Goal: Download file/media

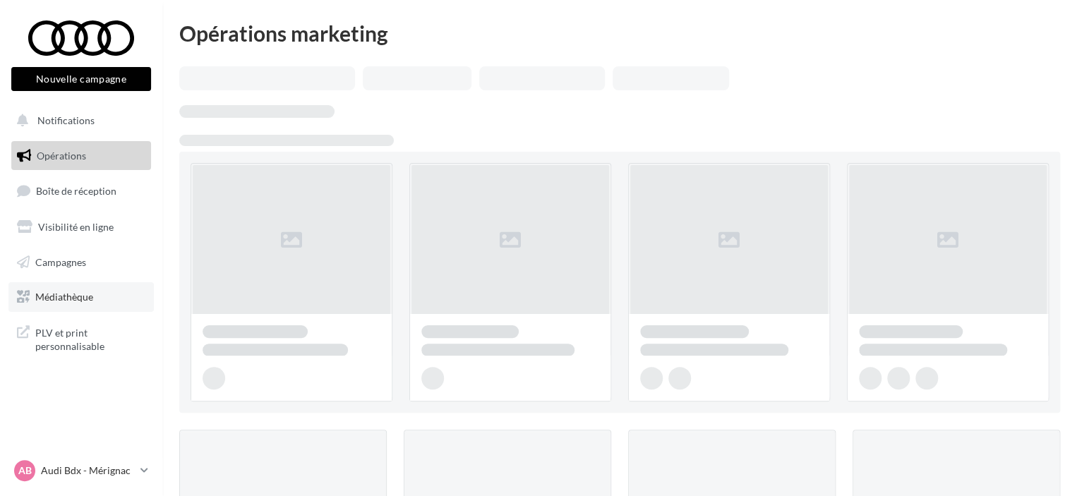
click at [65, 293] on span "Médiathèque" at bounding box center [64, 297] width 58 height 12
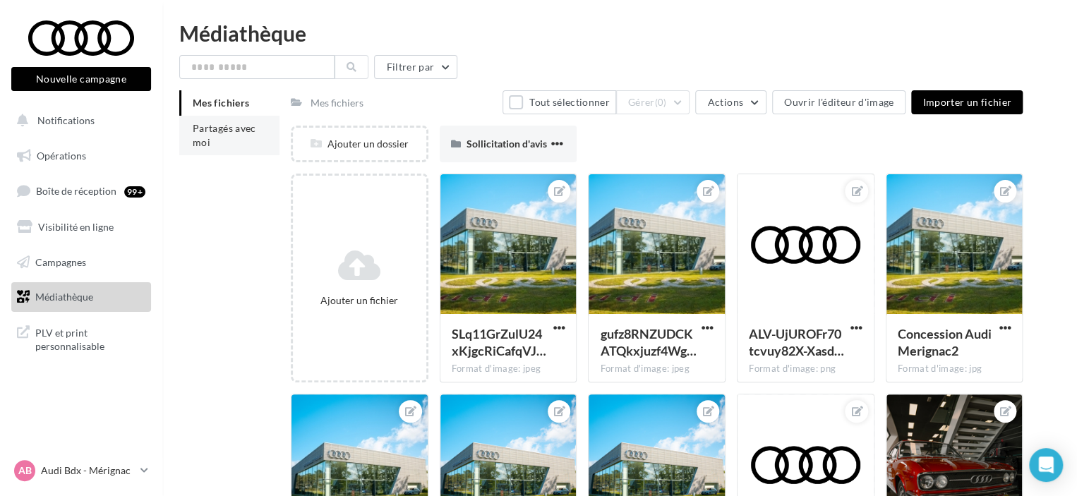
click at [193, 146] on span "Partagés avec moi" at bounding box center [225, 135] width 64 height 26
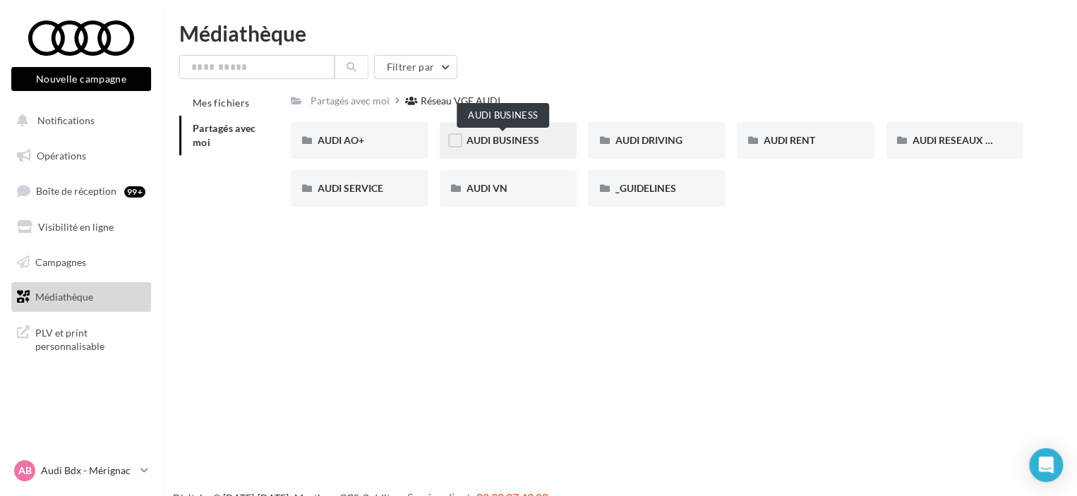
click at [511, 146] on span "AUDI BUSINESS" at bounding box center [503, 140] width 73 height 12
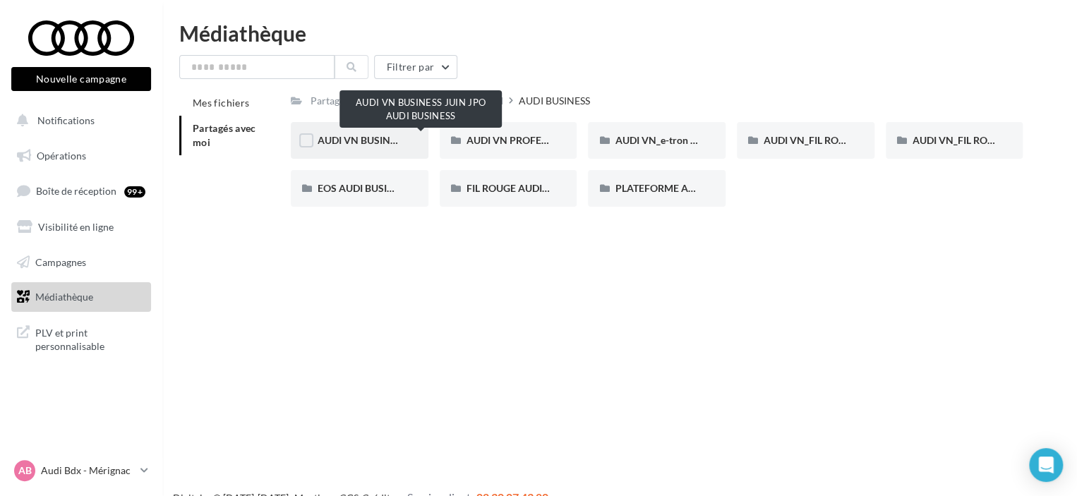
click at [376, 143] on span "AUDI VN BUSINESS JUIN JPO AUDI BUSINESS" at bounding box center [422, 140] width 209 height 12
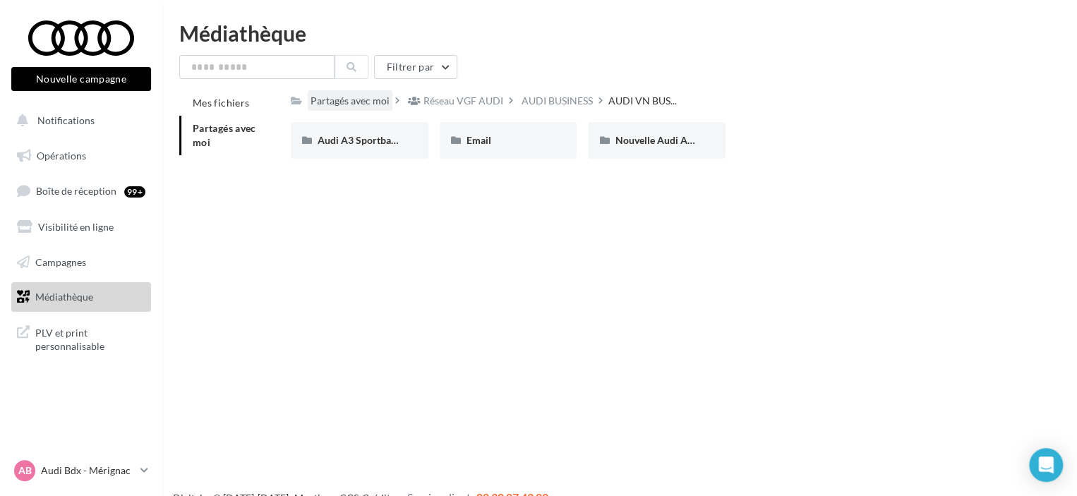
click at [379, 104] on div "Partagés avec moi" at bounding box center [350, 101] width 79 height 14
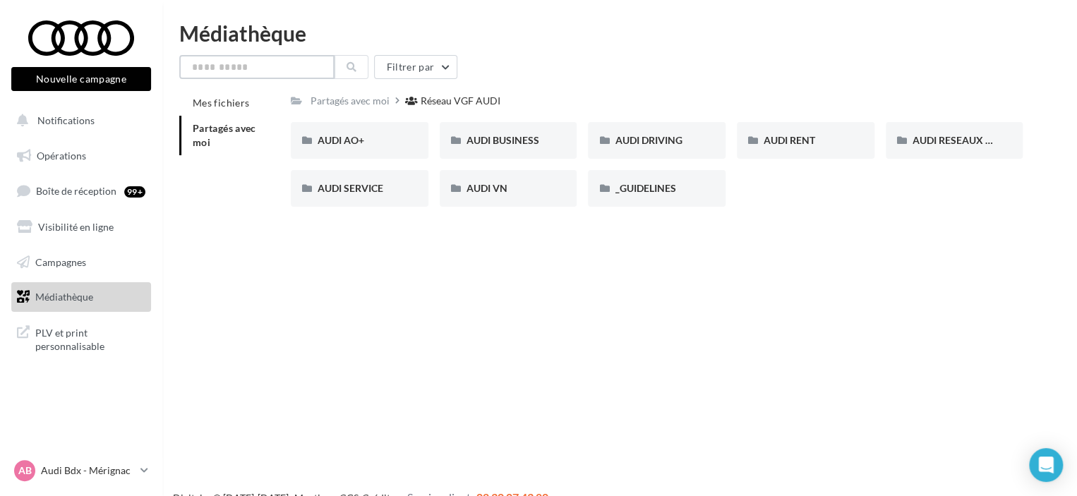
click at [265, 67] on input "text" at bounding box center [256, 67] width 155 height 24
type input "**"
click at [345, 68] on button at bounding box center [352, 67] width 34 height 24
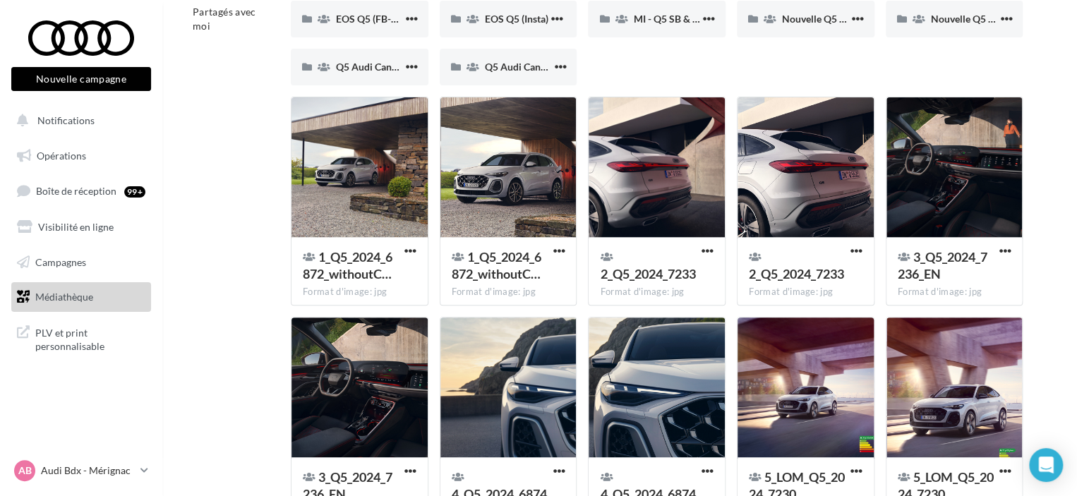
scroll to position [23, 0]
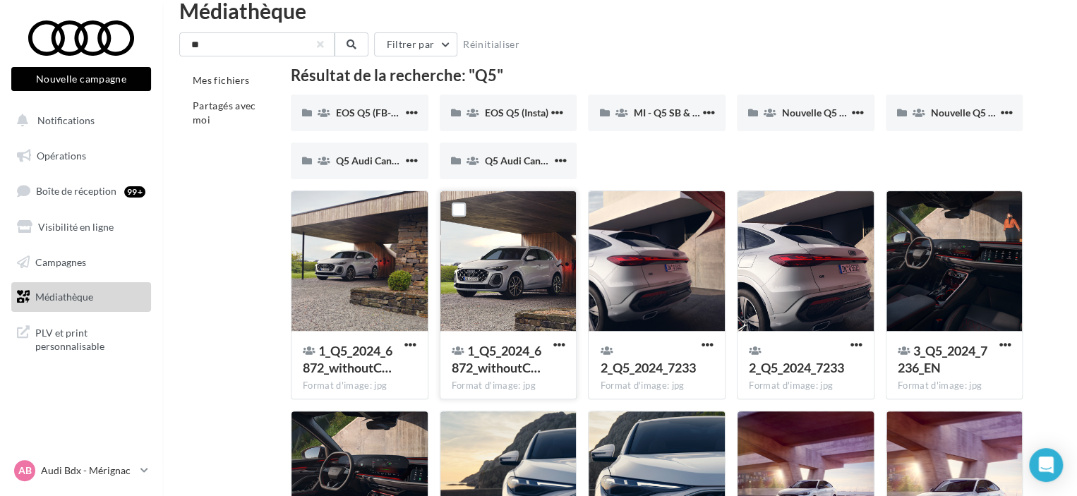
drag, startPoint x: 528, startPoint y: 258, endPoint x: 496, endPoint y: 265, distance: 33.2
click at [496, 265] on div at bounding box center [509, 261] width 136 height 141
drag, startPoint x: 503, startPoint y: 290, endPoint x: 515, endPoint y: 305, distance: 18.6
click at [504, 290] on div at bounding box center [509, 261] width 136 height 141
click at [558, 343] on span "button" at bounding box center [559, 345] width 12 height 12
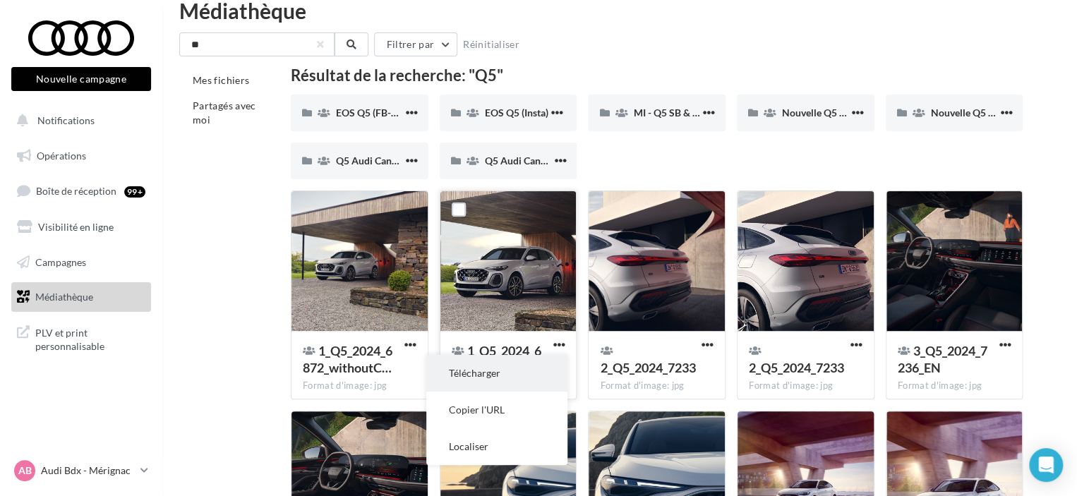
click at [513, 379] on button "Télécharger" at bounding box center [496, 373] width 141 height 37
